Goal: Find contact information: Find contact information

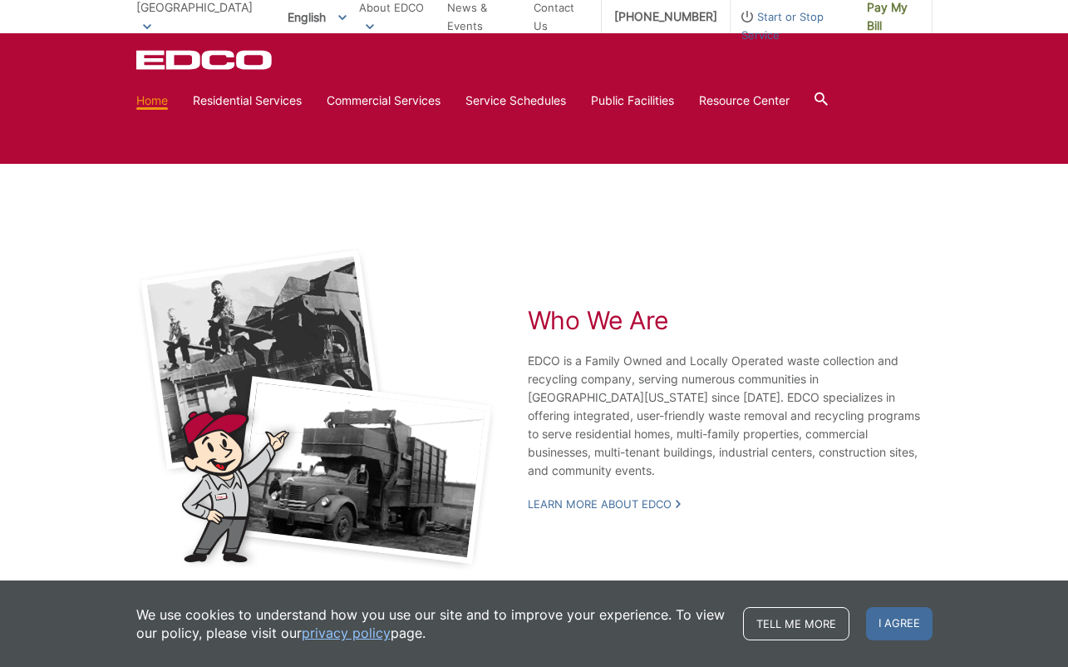
scroll to position [3008, 0]
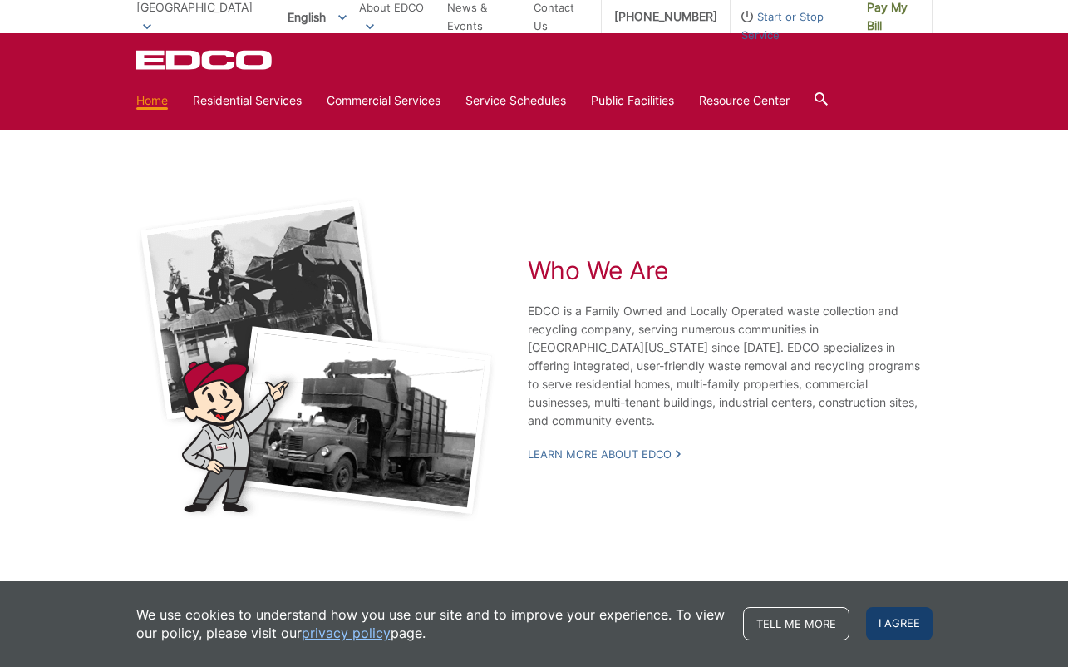
click at [903, 622] on span "I agree" at bounding box center [899, 623] width 66 height 33
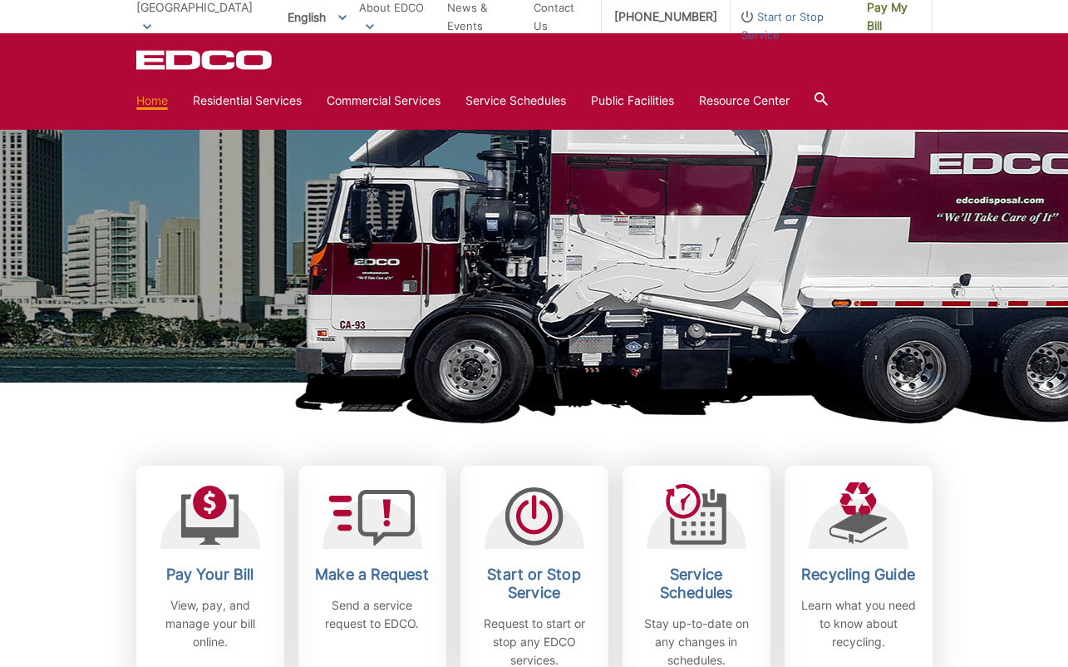
scroll to position [0, 0]
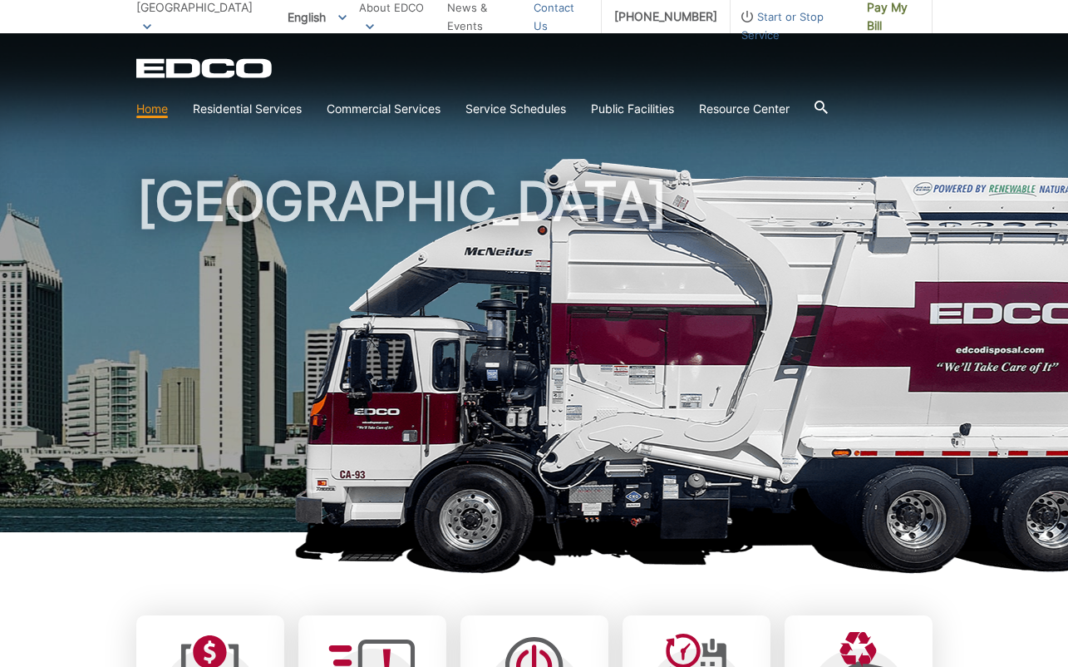
click at [562, 17] on link "Contact Us" at bounding box center [561, 16] width 55 height 37
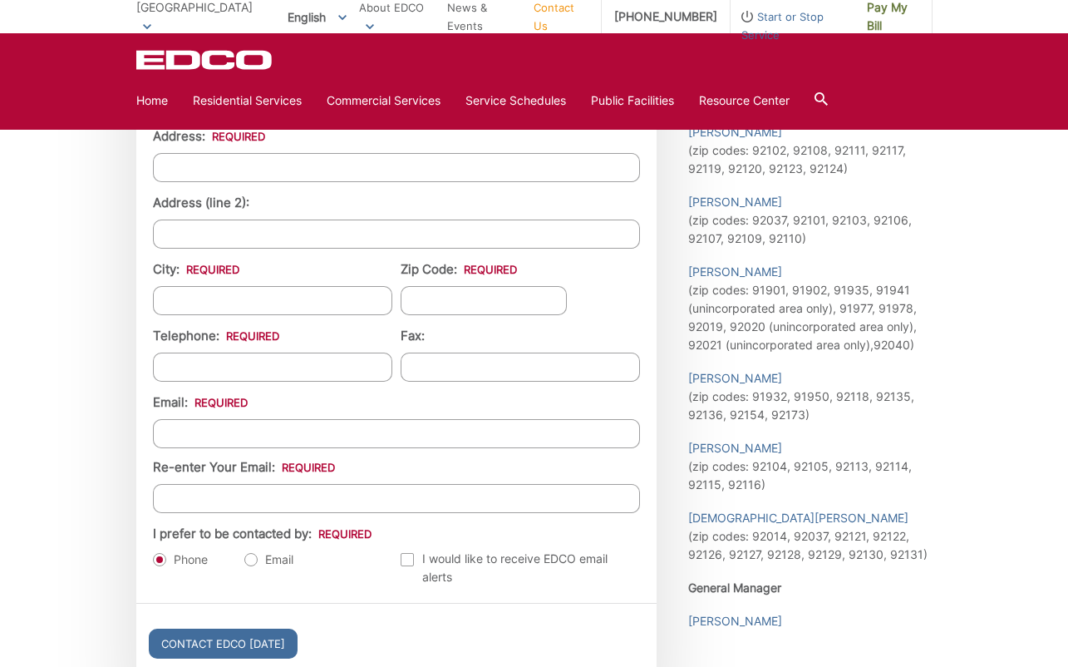
scroll to position [1745, 0]
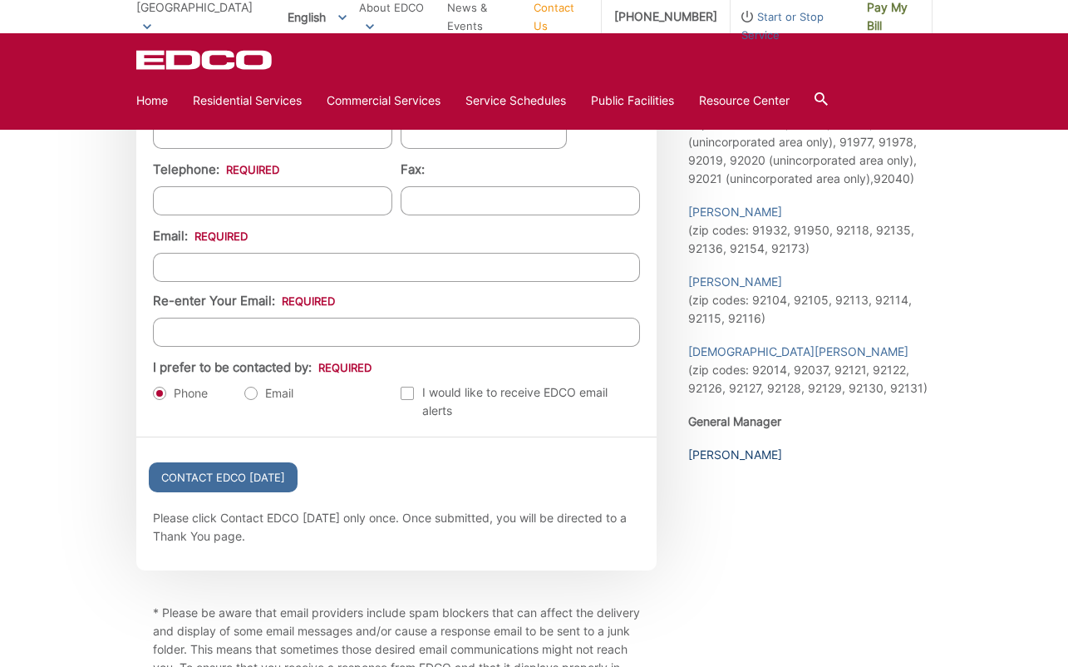
click at [729, 455] on link "Carl Scherbaum" at bounding box center [735, 454] width 94 height 18
